Goal: Task Accomplishment & Management: Complete application form

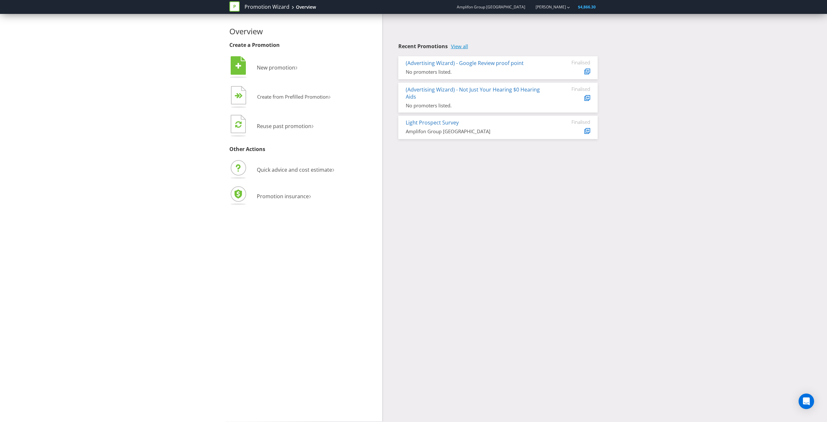
click at [460, 48] on link "View all" at bounding box center [459, 46] width 17 height 5
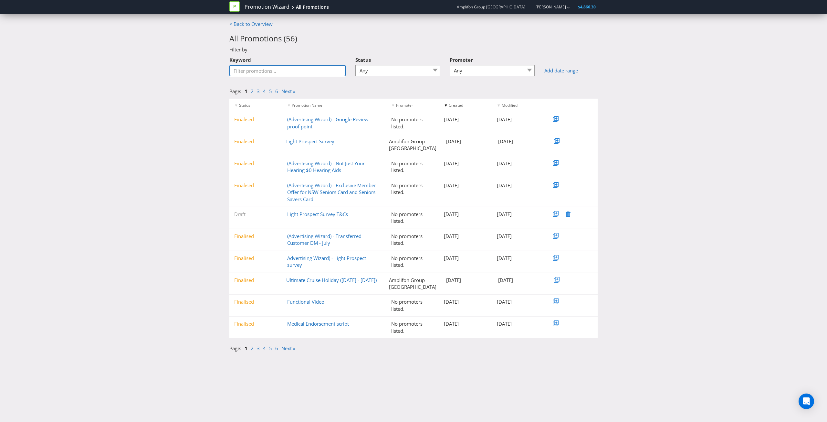
click at [278, 75] on input "Keyword" at bounding box center [287, 70] width 116 height 11
click at [406, 69] on select "Any Draft Under review Unlocked for amendments Amendments submitted Finalised" at bounding box center [397, 70] width 85 height 11
click at [201, 105] on div "< Back to Overview All Promotions ( 56 ) Filter by Keyword Status Any Draft Und…" at bounding box center [413, 188] width 827 height 334
click at [251, 22] on link "< Back to Overview" at bounding box center [250, 24] width 43 height 6
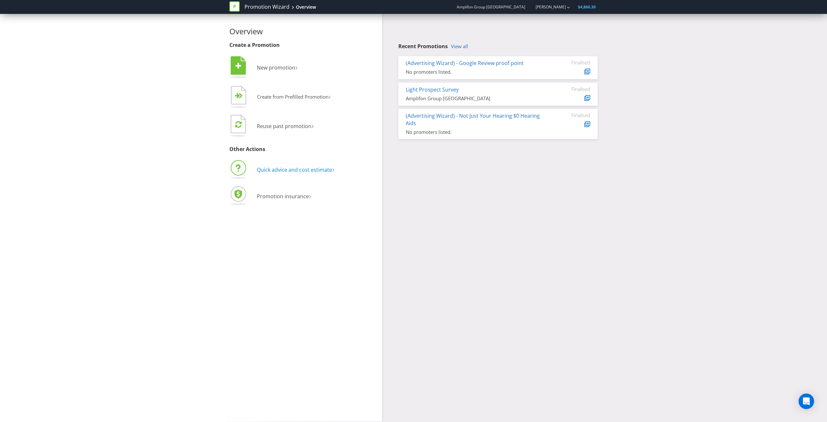
click at [270, 167] on span "Quick advice and cost estimate" at bounding box center [294, 169] width 75 height 7
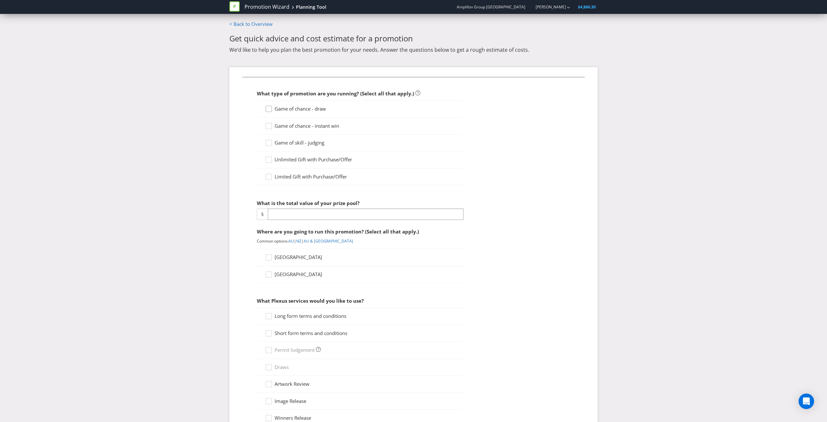
click at [266, 106] on icon at bounding box center [269, 109] width 6 height 6
click at [0, 0] on input "Game of chance - draw" at bounding box center [0, 0] width 0 height 0
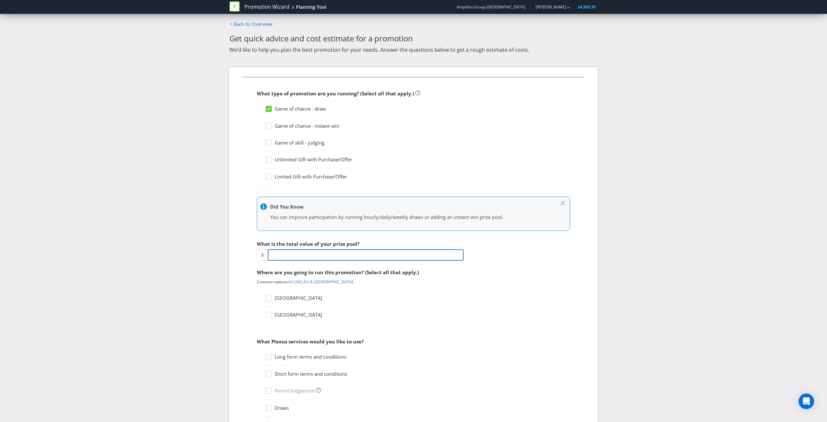
click at [374, 258] on input "number" at bounding box center [366, 254] width 196 height 11
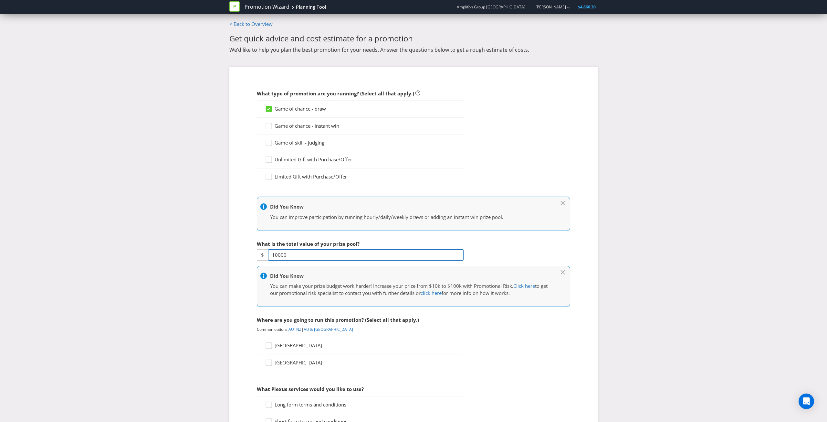
type input "10000"
click at [255, 213] on fieldset "What type of promotion are you running? (Select all that apply.) Game of chance…" at bounding box center [413, 344] width 342 height 534
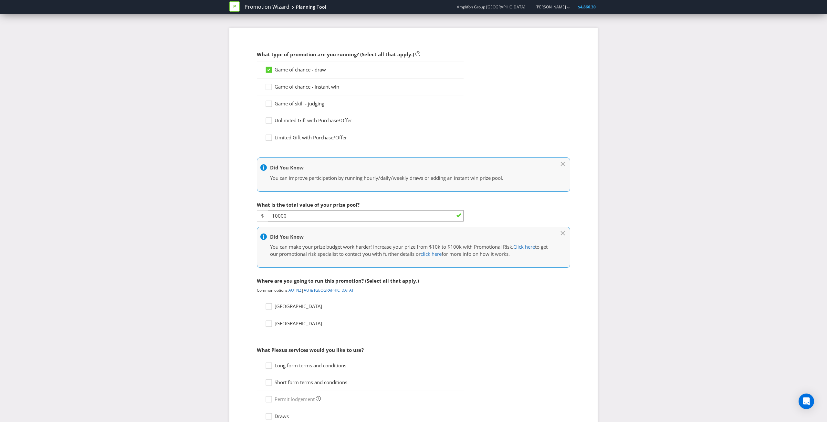
scroll to position [41, 0]
click at [313, 288] on link "AU & [GEOGRAPHIC_DATA]" at bounding box center [328, 288] width 49 height 5
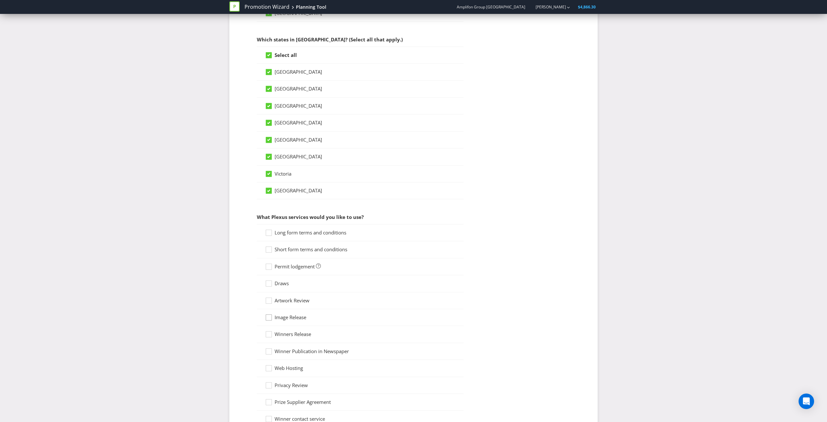
scroll to position [409, 0]
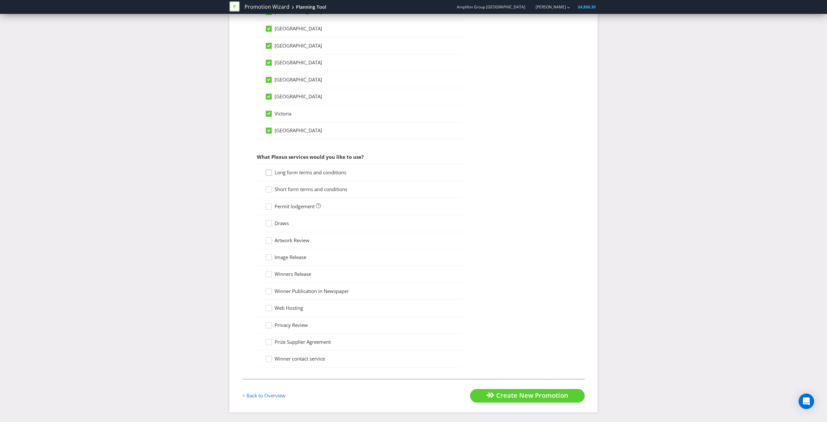
click at [268, 172] on icon at bounding box center [270, 174] width 10 height 10
click at [0, 0] on input "Long form terms and conditions" at bounding box center [0, 0] width 0 height 0
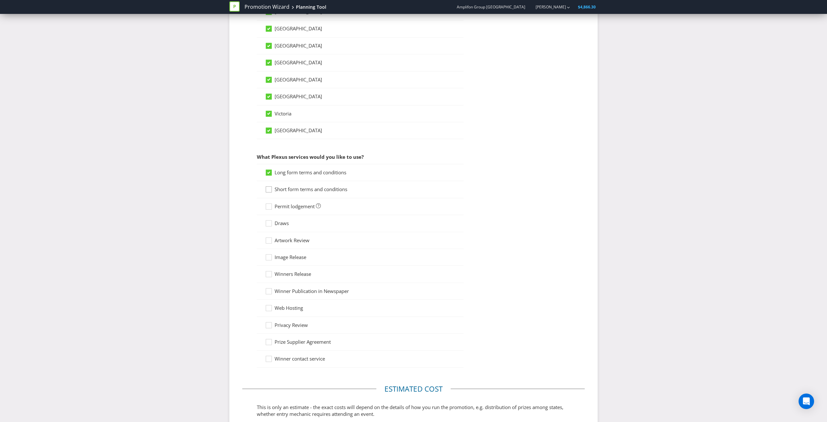
click at [268, 189] on icon at bounding box center [270, 191] width 10 height 10
click at [0, 0] on input "Short form terms and conditions" at bounding box center [0, 0] width 0 height 0
click at [265, 222] on icon at bounding box center [270, 225] width 10 height 10
click at [0, 0] on input "Draws" at bounding box center [0, 0] width 0 height 0
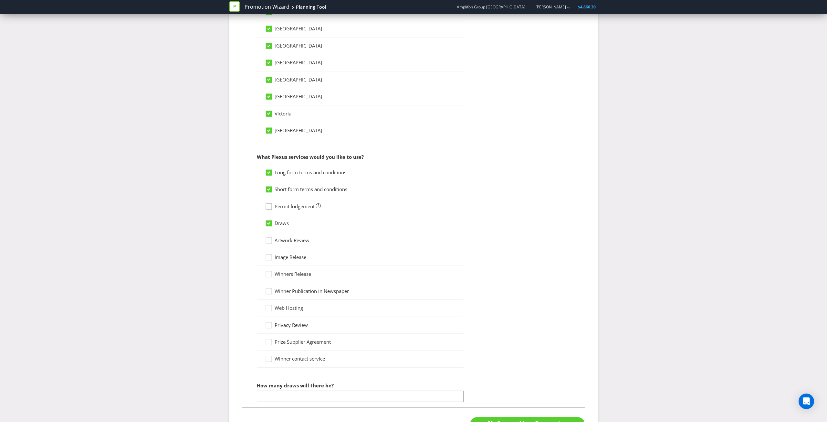
click at [271, 208] on icon at bounding box center [270, 208] width 10 height 10
click at [0, 0] on input "Permit lodgement" at bounding box center [0, 0] width 0 height 0
click at [290, 392] on input "number" at bounding box center [360, 395] width 207 height 11
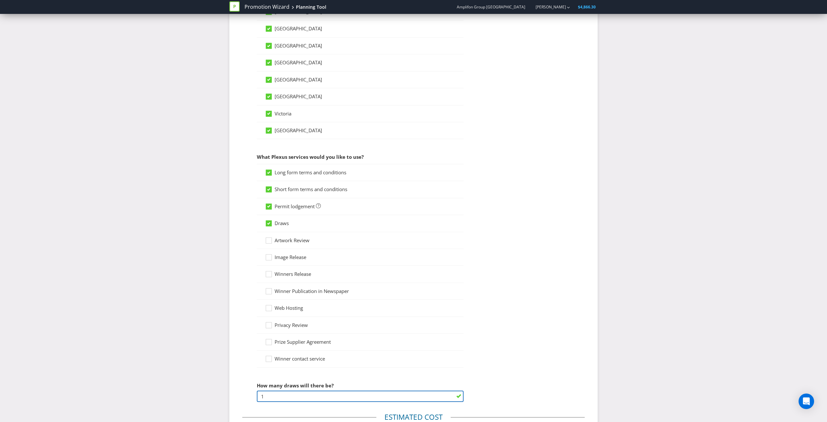
type input "1"
click at [181, 318] on div "Promotion Wizard Planning Tool Amplifon Group [GEOGRAPHIC_DATA] [PERSON_NAME] $…" at bounding box center [413, 157] width 827 height 1132
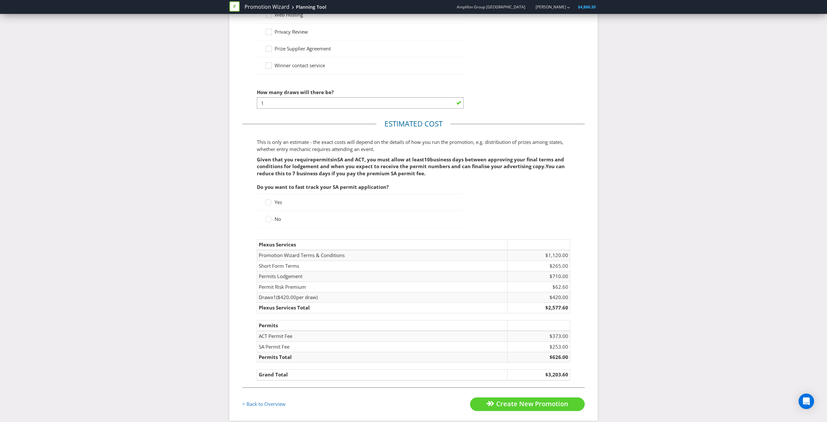
scroll to position [711, 0]
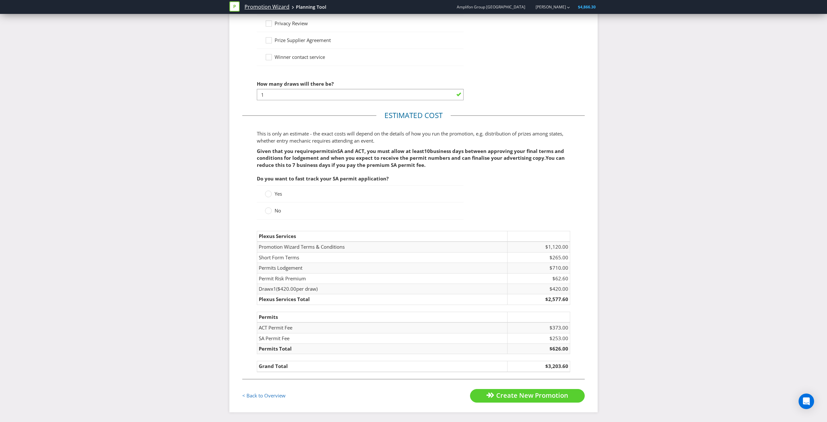
click at [256, 5] on link "Promotion Wizard" at bounding box center [267, 6] width 45 height 7
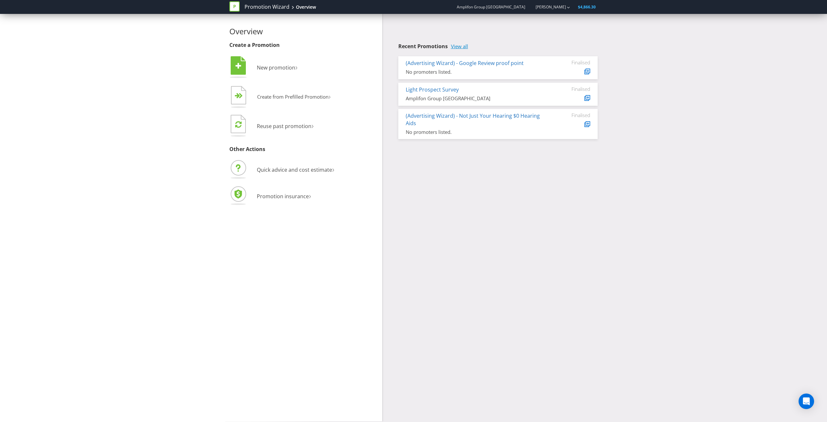
click at [462, 44] on link "View all" at bounding box center [459, 46] width 17 height 5
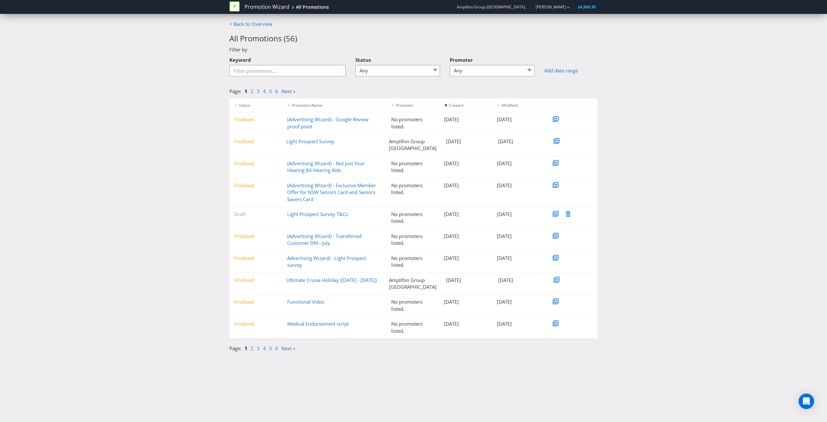
click at [400, 74] on div "Status Any Draft Under review Unlocked for amendments Amendments submitted Fina…" at bounding box center [397, 67] width 95 height 28
click at [397, 73] on select "Any Draft Under review Unlocked for amendments Amendments submitted Finalised" at bounding box center [397, 70] width 85 height 11
select select "5"
click at [355, 65] on select "Any Draft Under review Unlocked for amendments Amendments submitted Finalised" at bounding box center [397, 70] width 85 height 11
click at [649, 139] on div "< Back to Overview All Promotions ( 45 ) Filter by Keyword Status Any Draft Und…" at bounding box center [413, 188] width 827 height 334
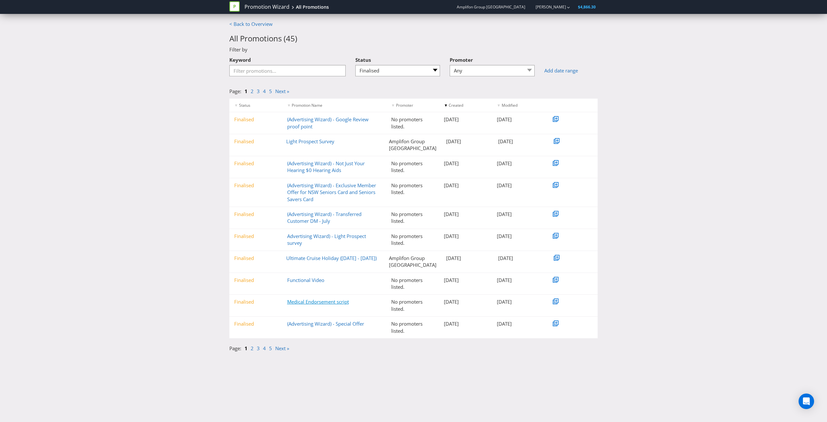
click at [306, 302] on link "Medical Endorsement script" at bounding box center [318, 301] width 62 height 6
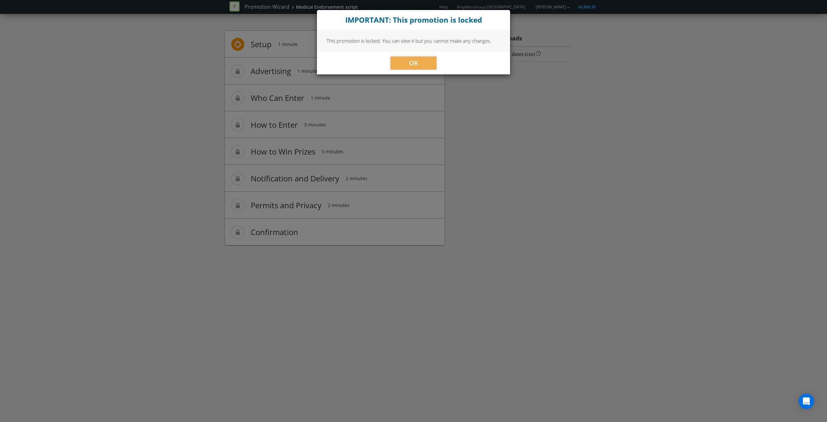
click at [416, 70] on div "OK" at bounding box center [413, 63] width 193 height 23
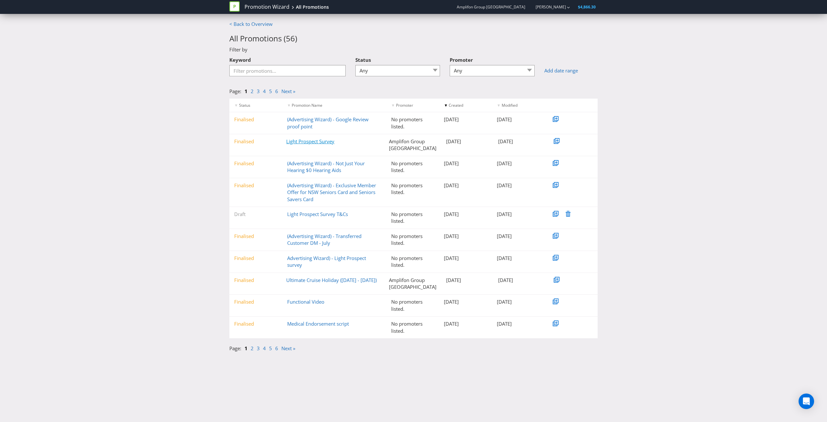
click at [311, 138] on link "Light Prospect Survey" at bounding box center [310, 141] width 48 height 6
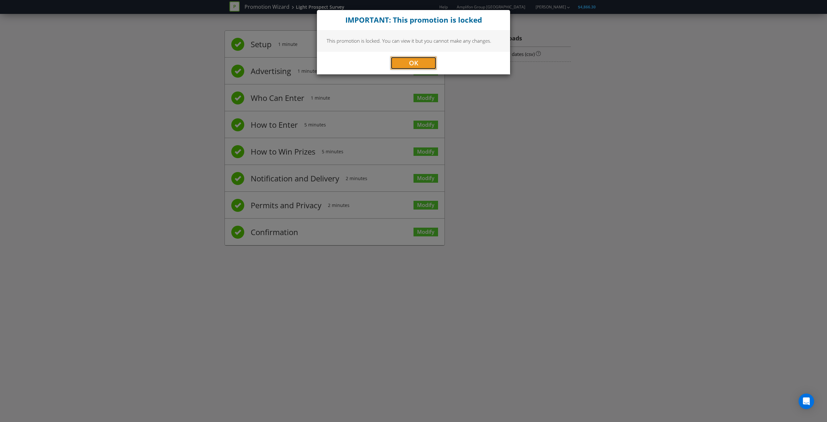
click at [409, 61] on span "OK" at bounding box center [413, 62] width 9 height 9
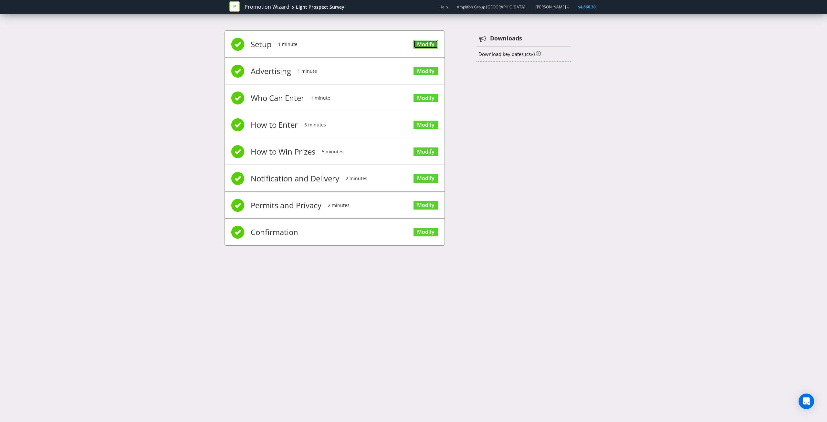
click at [426, 44] on link "Modify" at bounding box center [425, 44] width 25 height 9
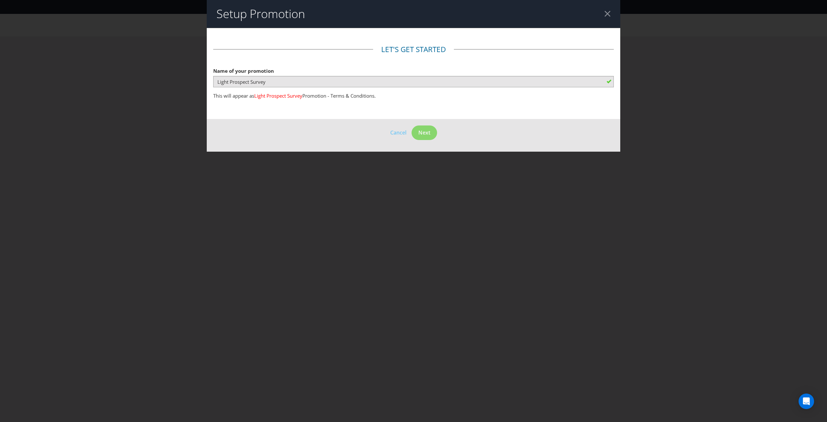
click at [607, 12] on div at bounding box center [607, 14] width 6 height 6
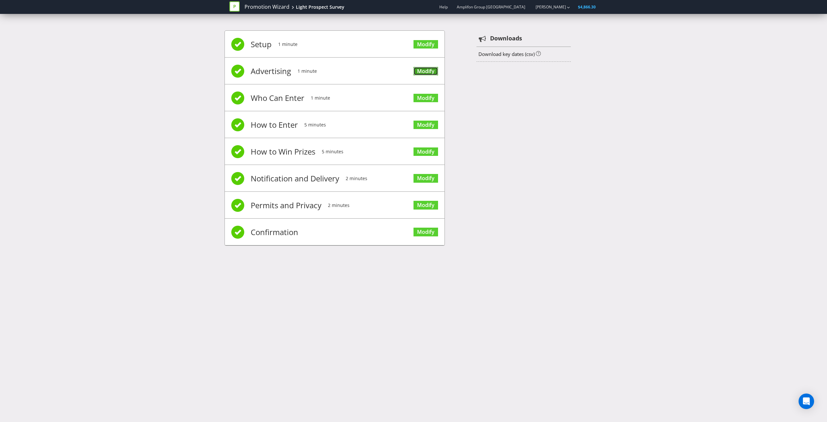
click at [427, 68] on link "Modify" at bounding box center [425, 71] width 25 height 9
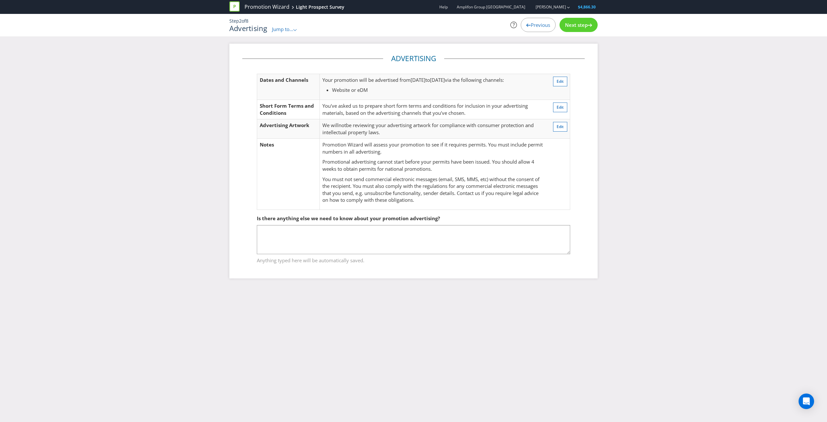
click at [296, 30] on icon ".st0{fill-rule:evenodd;clip-rule:evenodd;}" at bounding box center [294, 30] width 3 height 2
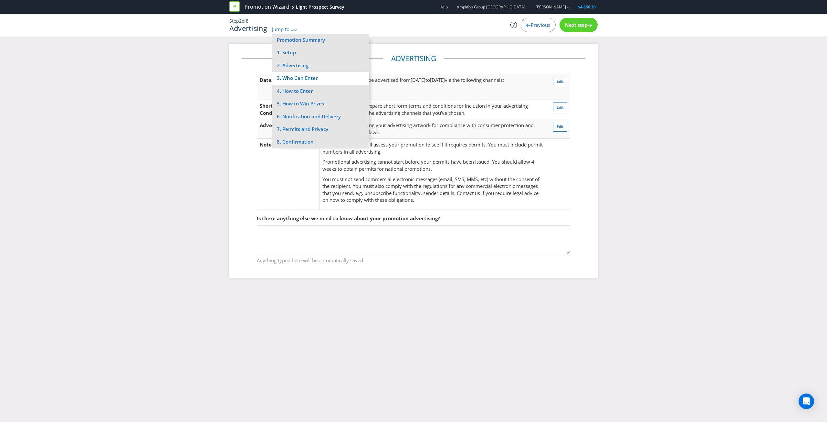
click at [303, 80] on li "3. Who Can Enter" at bounding box center [320, 78] width 97 height 13
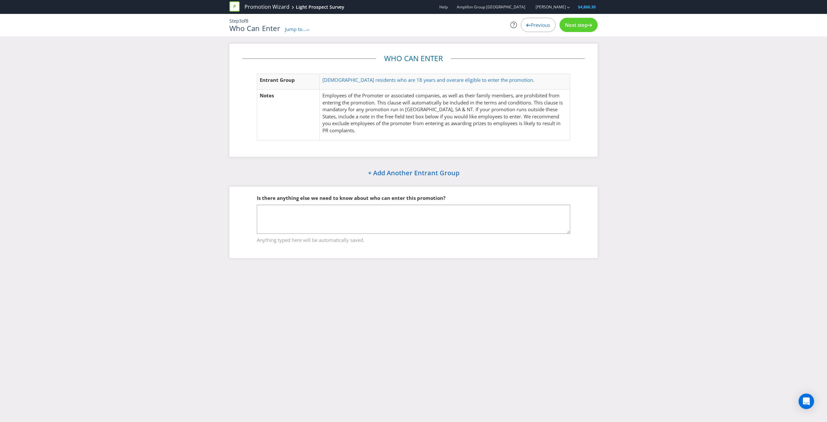
click at [304, 23] on p "Step 3 of 8" at bounding box center [350, 21] width 242 height 6
click at [306, 24] on div "Who Can Enter Jump to... .st0{fill-rule:evenodd;clip-rule:evenodd;} Promotion S…" at bounding box center [350, 28] width 242 height 8
click at [302, 25] on div "Who Can Enter Jump to... .st0{fill-rule:evenodd;clip-rule:evenodd;} Promotion S…" at bounding box center [350, 28] width 242 height 8
click at [302, 28] on span "Jump to..." at bounding box center [295, 29] width 21 height 6
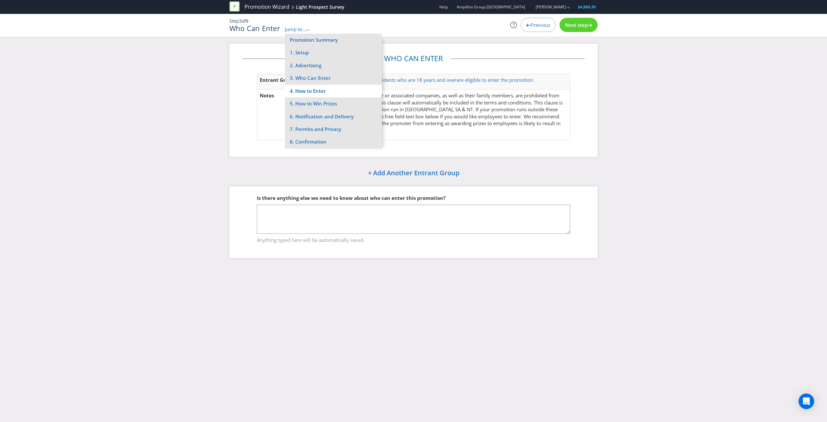
click at [308, 92] on li "4. How to Enter" at bounding box center [333, 91] width 97 height 13
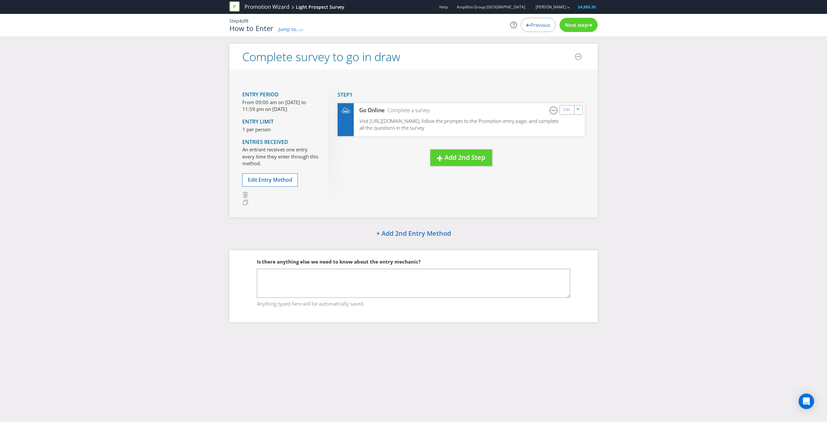
click at [284, 33] on div "Step 4 of 8 How to Enter Jump to... .st0{fill-rule:evenodd;clip-rule:evenodd;} …" at bounding box center [413, 25] width 378 height 23
click at [287, 30] on span "Jump to..." at bounding box center [288, 29] width 21 height 6
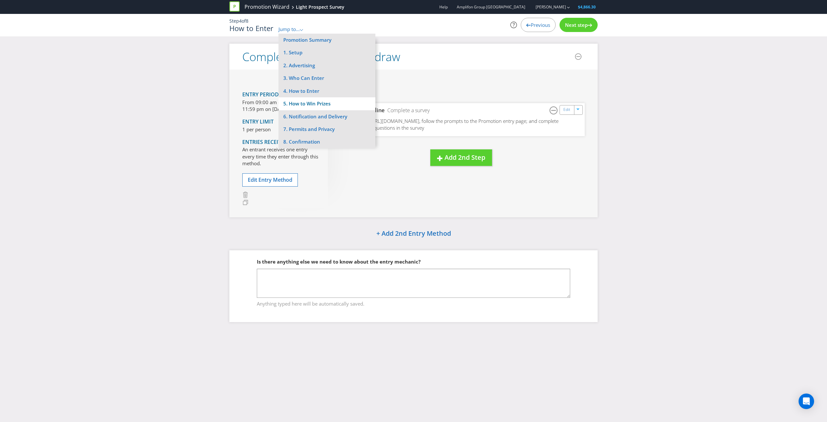
click at [306, 107] on li "5. How to Win Prizes" at bounding box center [326, 103] width 97 height 13
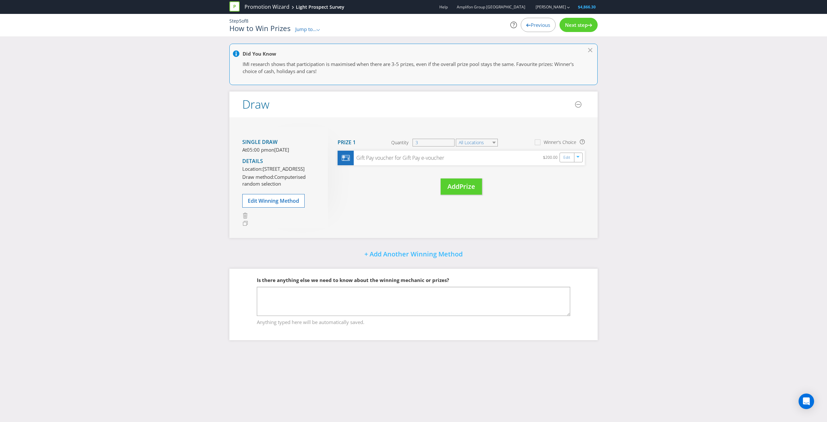
click at [309, 29] on span "Jump to..." at bounding box center [305, 29] width 21 height 6
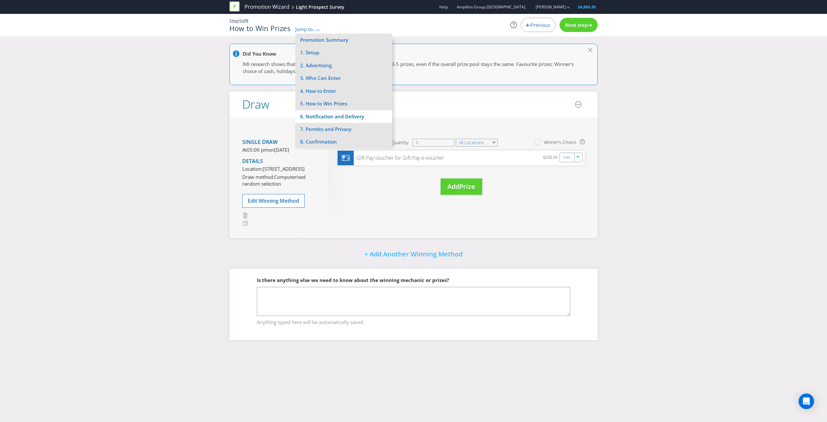
click at [323, 117] on li "6. Notification and Delivery" at bounding box center [343, 116] width 97 height 13
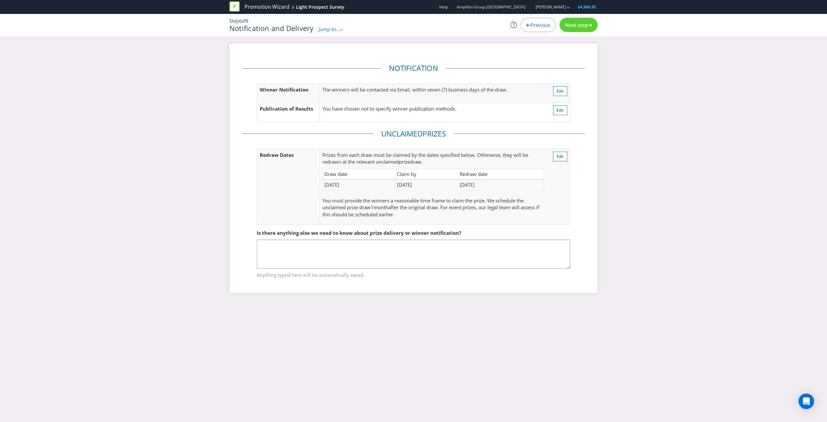
click at [338, 29] on span "Jump to..." at bounding box center [328, 29] width 21 height 6
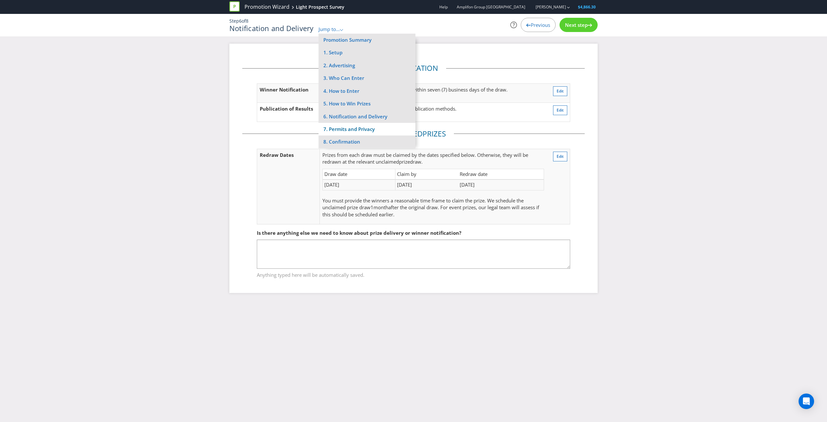
click at [361, 130] on li "7. Permits and Privacy" at bounding box center [366, 129] width 97 height 13
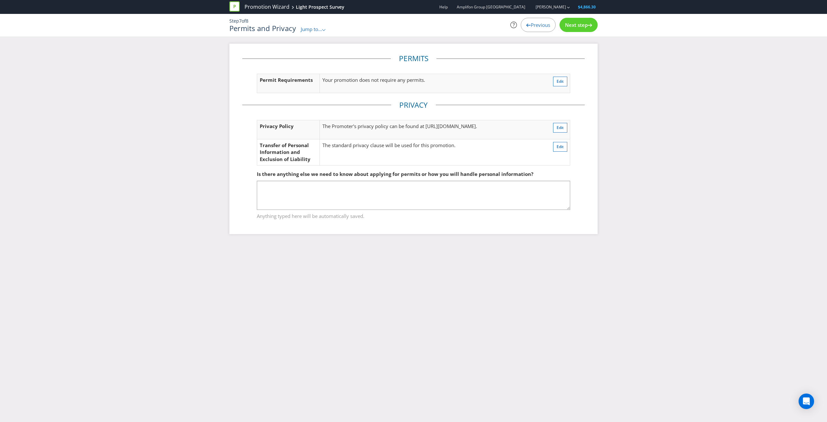
click at [317, 26] on span "Jump to..." at bounding box center [311, 29] width 21 height 6
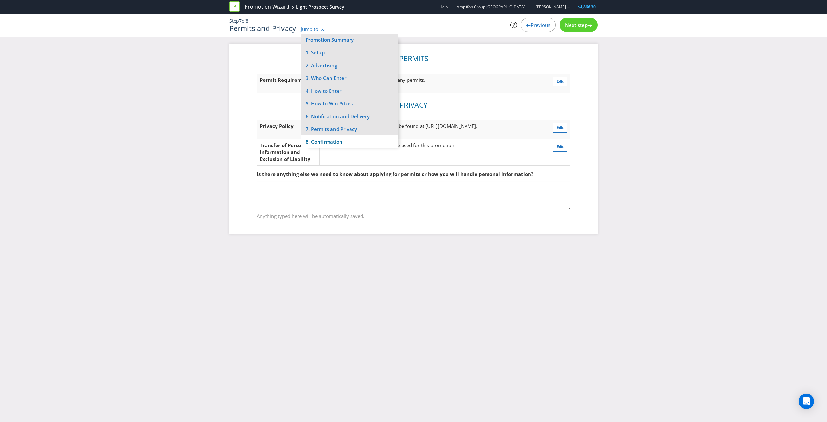
click at [339, 141] on li "8. Confirmation" at bounding box center [349, 141] width 97 height 13
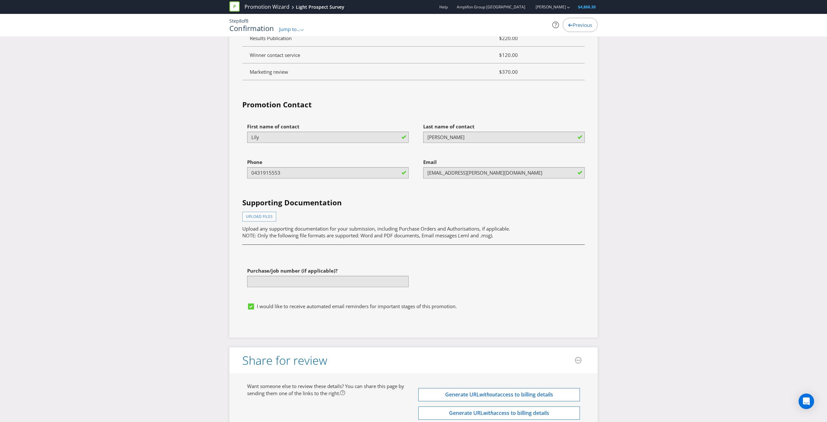
scroll to position [1667, 0]
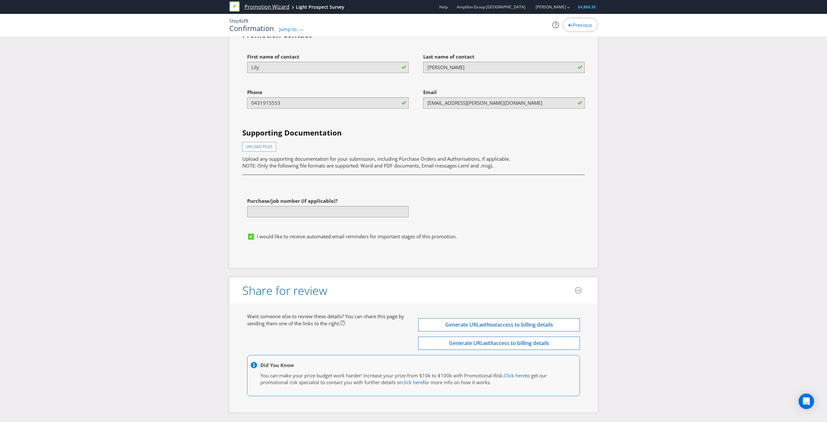
click at [261, 6] on link "Promotion Wizard" at bounding box center [267, 6] width 45 height 7
